Goal: Task Accomplishment & Management: Use online tool/utility

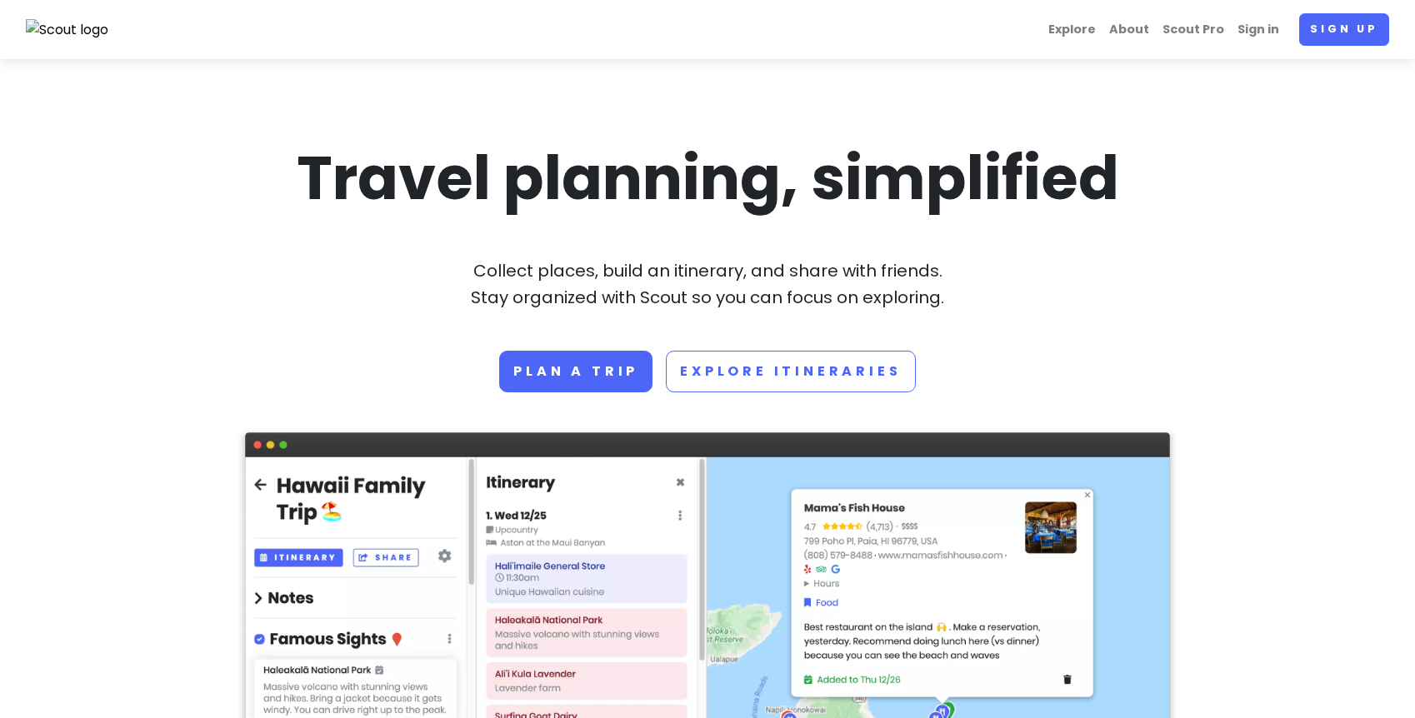
click at [976, 111] on section "Travel planning, simplified Collect places, build an itinerary, and share with …" at bounding box center [707, 592] width 1415 height 1067
click at [1334, 23] on link "Sign up" at bounding box center [1344, 29] width 90 height 33
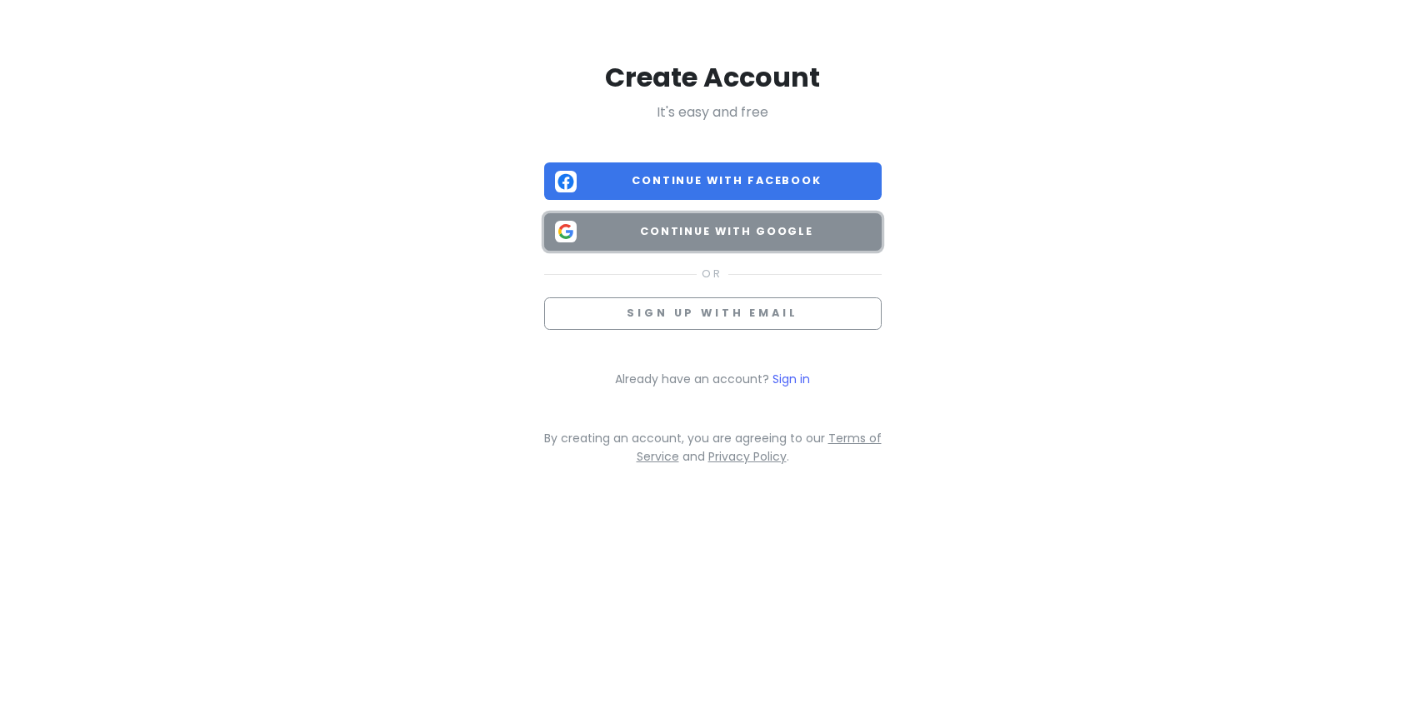
click at [768, 235] on span "Continue with Google" at bounding box center [727, 231] width 288 height 17
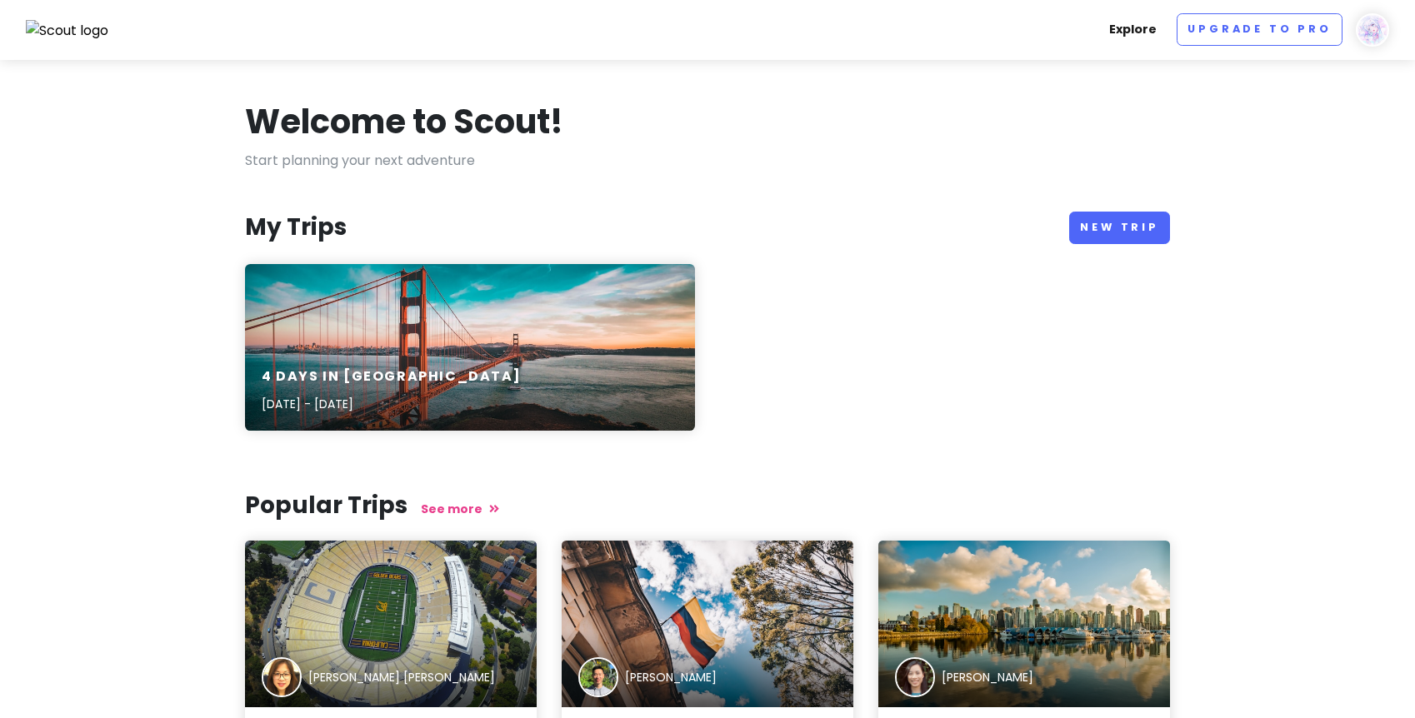
click at [1153, 33] on link "Explore" at bounding box center [1133, 29] width 61 height 33
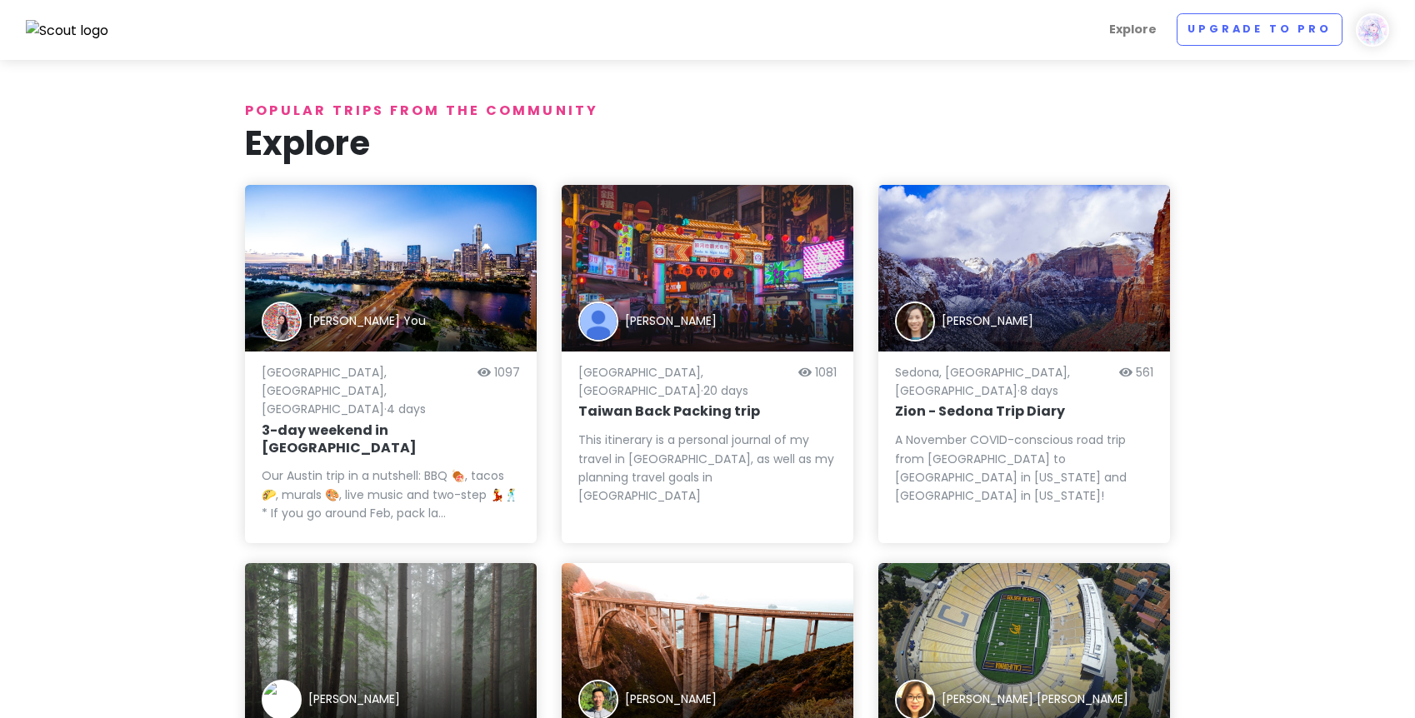
click at [1372, 28] on img at bounding box center [1372, 29] width 33 height 33
click at [1378, 68] on div "[PERSON_NAME] Give Feedback 💡 Support Scout ☕️ Log Out" at bounding box center [1319, 154] width 167 height 179
click at [74, 22] on img at bounding box center [67, 31] width 83 height 22
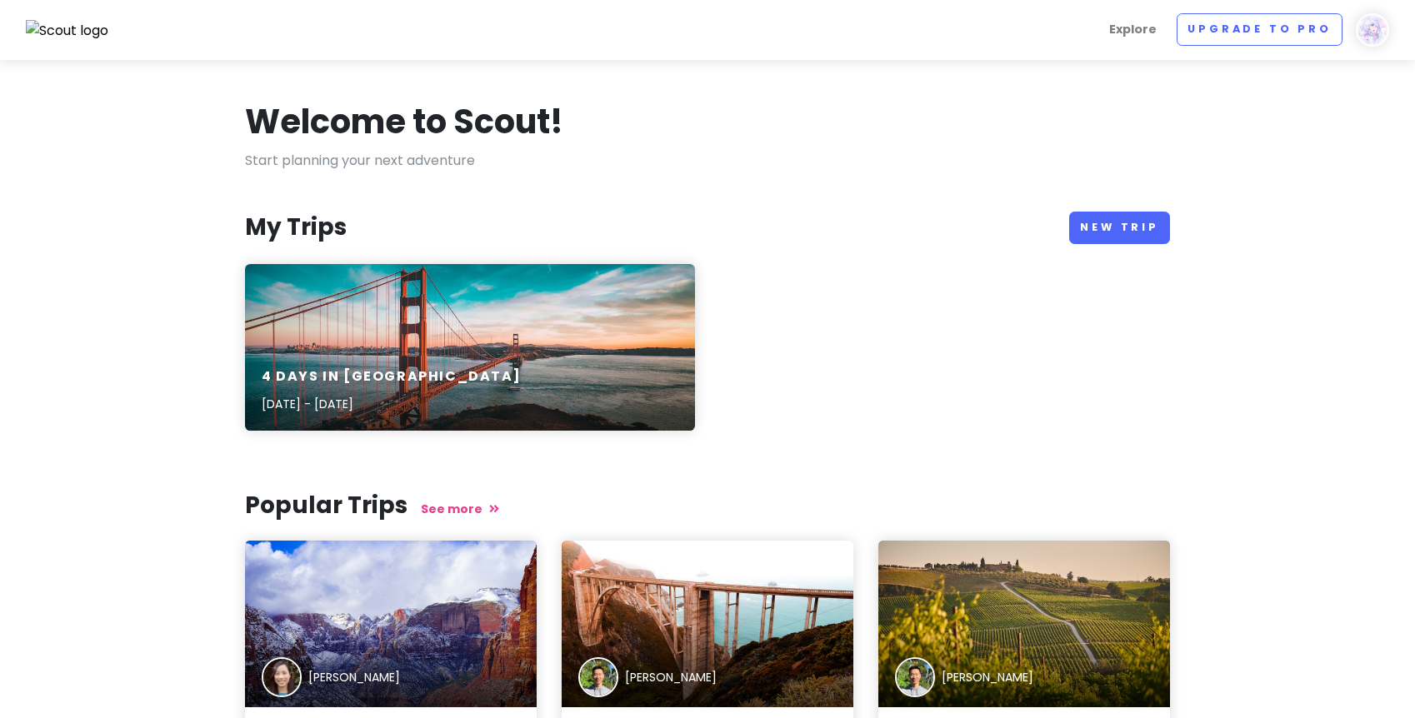
scroll to position [245, 0]
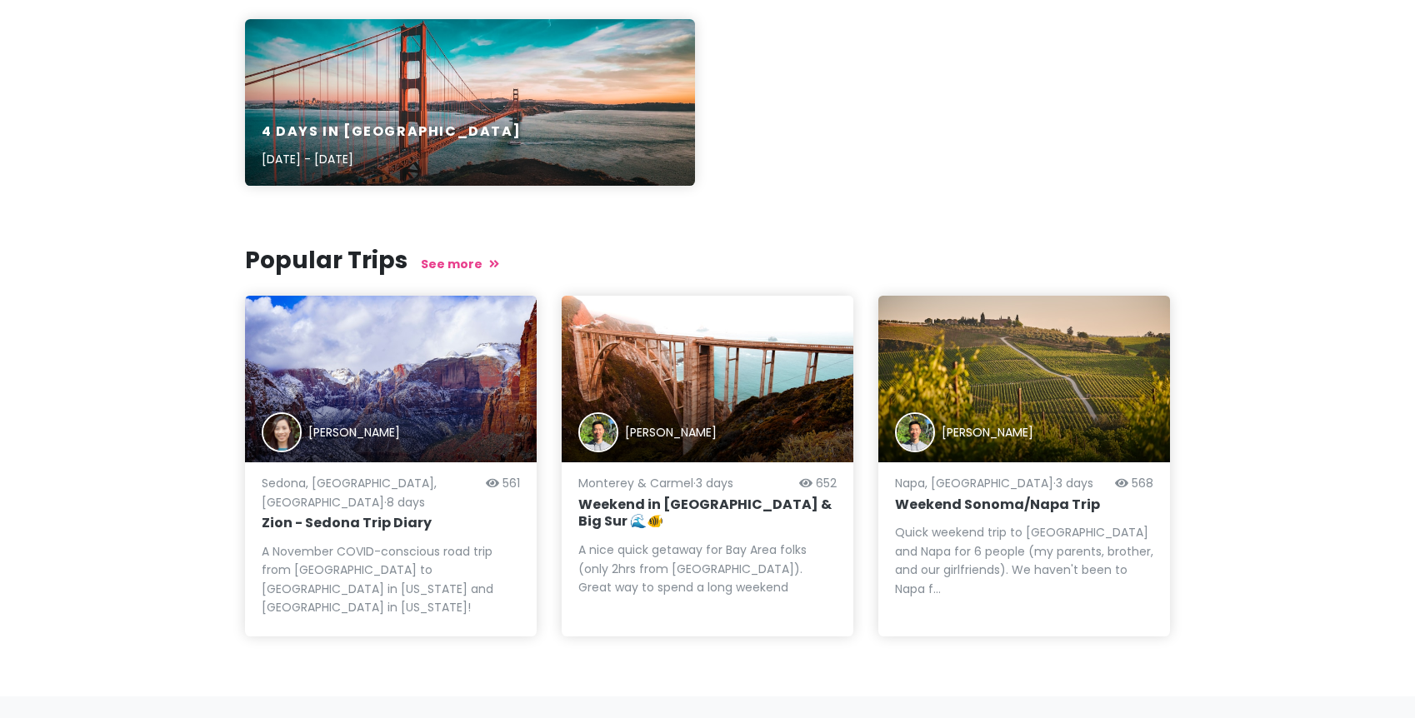
click at [1028, 718] on link "Climate 🌎" at bounding box center [1019, 726] width 64 height 17
click at [1021, 718] on link "Climate 🌎" at bounding box center [1019, 726] width 64 height 17
click at [1020, 718] on link "Climate 🌎" at bounding box center [1019, 726] width 64 height 17
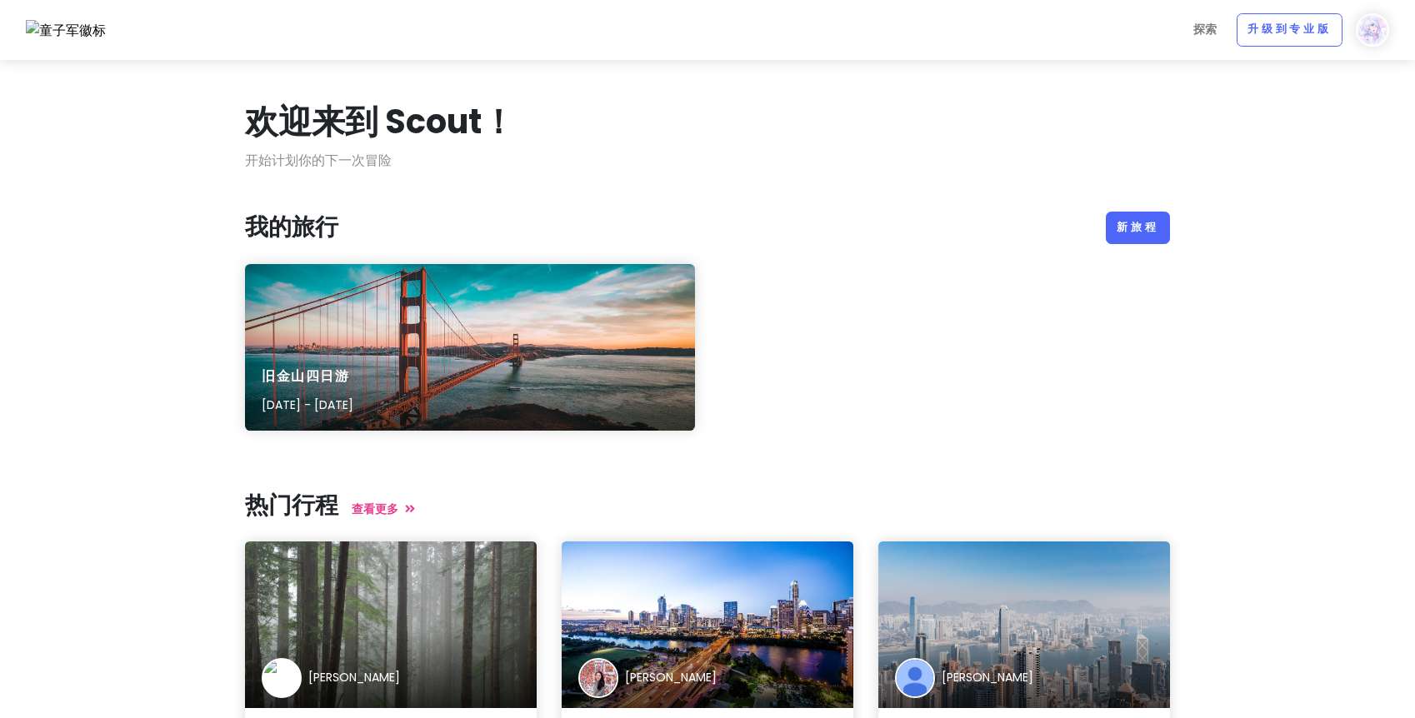
click at [1259, 138] on section "欢迎来到 Scout！ 开始计划你的下一次冒险 我的旅行 新旅程 旧金山四日游 [DATE] - [DATE] 热门行程 查看更[PERSON_NAME][G…" at bounding box center [707, 501] width 1415 height 883
click at [1151, 231] on font "新旅程" at bounding box center [1138, 227] width 43 height 14
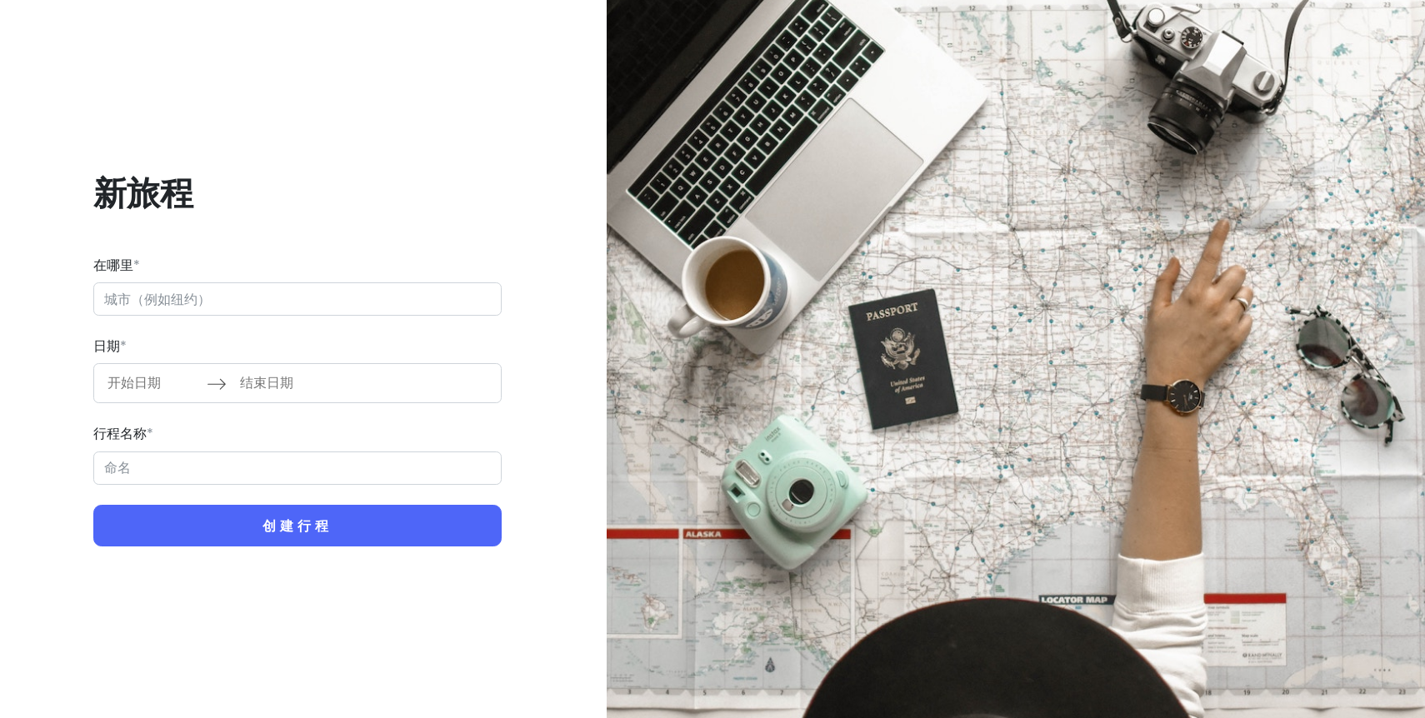
click at [242, 298] on input "在哪里 *" at bounding box center [297, 299] width 408 height 33
type input "5847 Riben, 保加利亚"
type input "Riben Trip"
click at [301, 292] on input "5847 Riben, 保加利亚" at bounding box center [297, 299] width 408 height 33
type input "5"
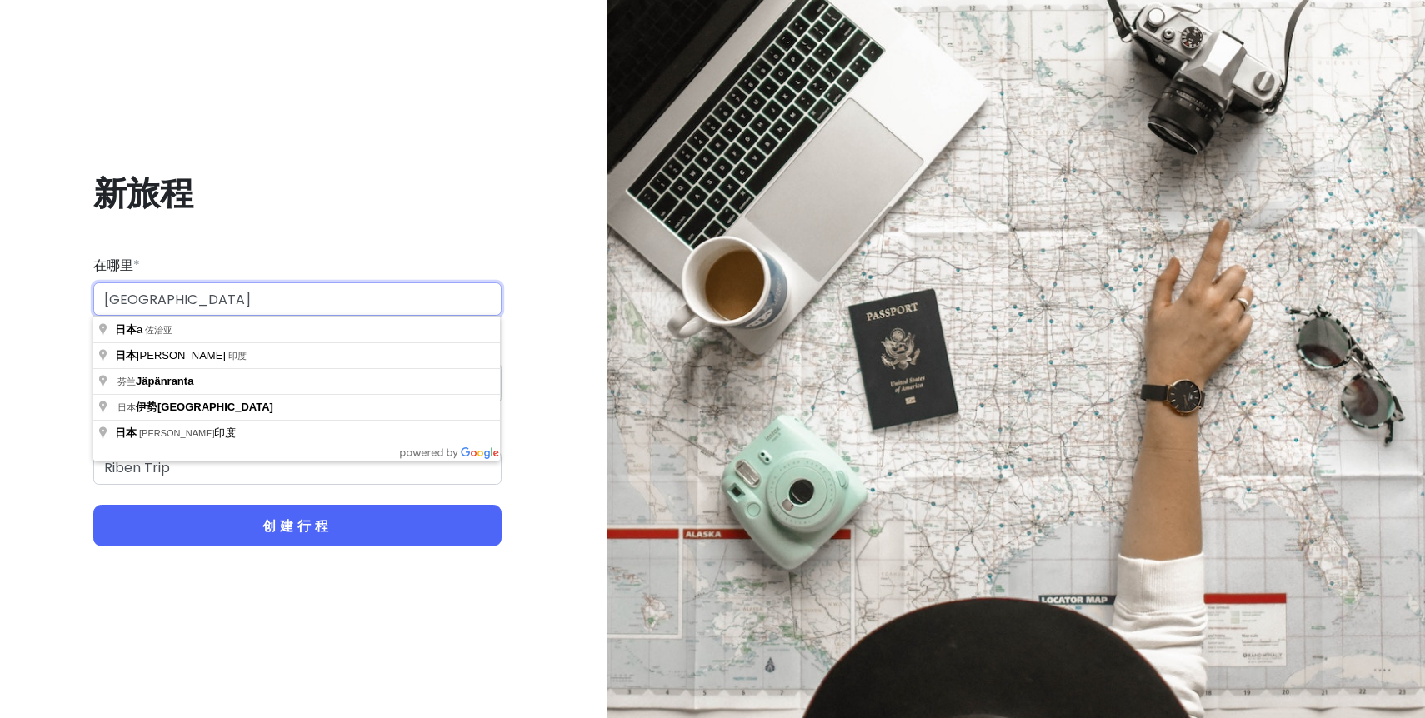
click at [318, 285] on input "[GEOGRAPHIC_DATA]" at bounding box center [297, 299] width 408 height 33
click at [318, 306] on input "[GEOGRAPHIC_DATA]" at bounding box center [297, 299] width 408 height 33
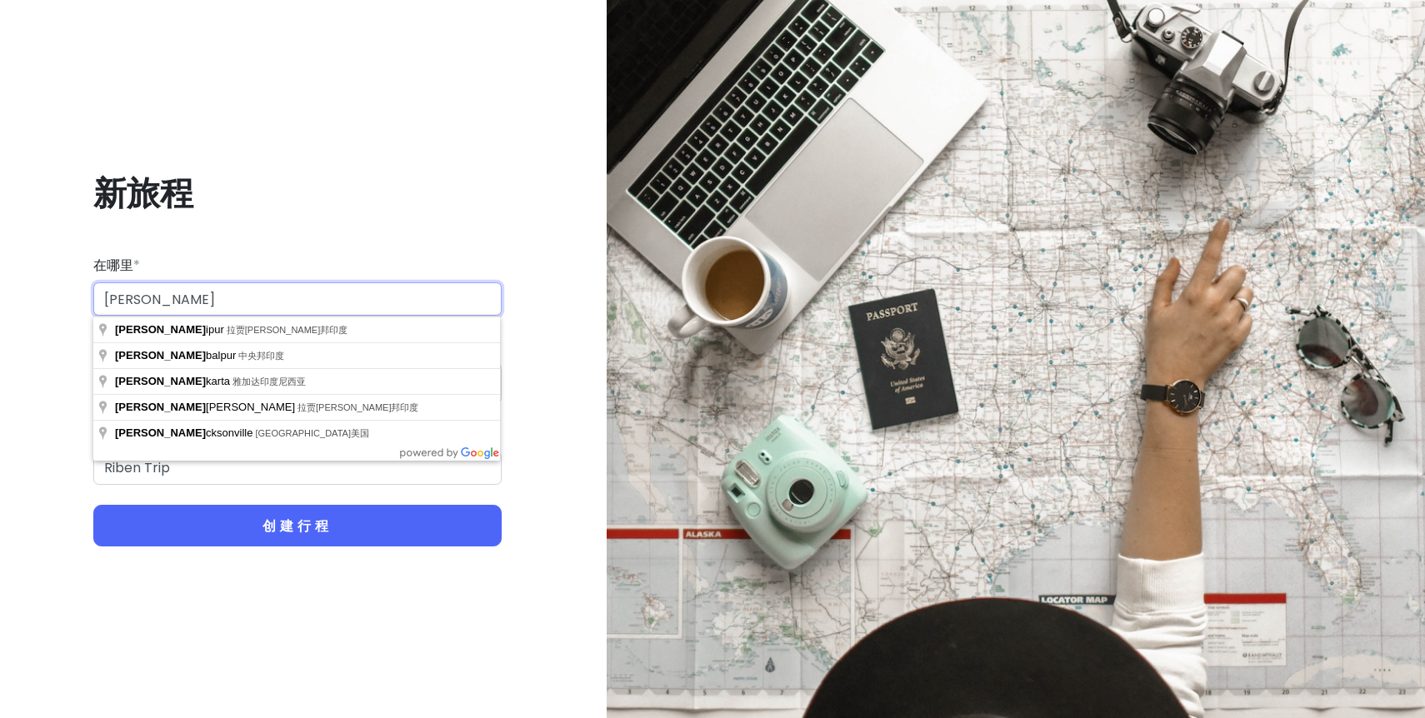
type input "J"
